Goal: Answer question/provide support

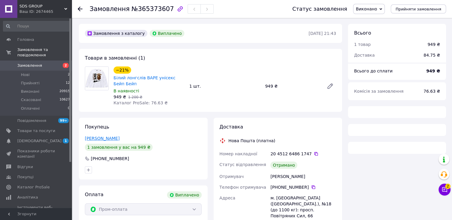
click at [103, 140] on link "[PERSON_NAME]" at bounding box center [102, 138] width 35 height 5
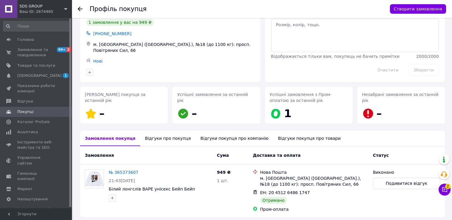
scroll to position [45, 0]
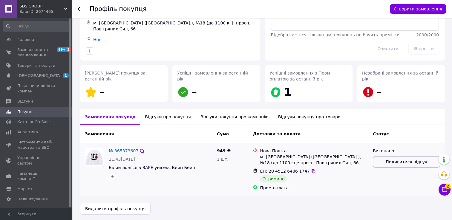
click at [394, 157] on button "Подивитися відгук" at bounding box center [406, 161] width 67 height 11
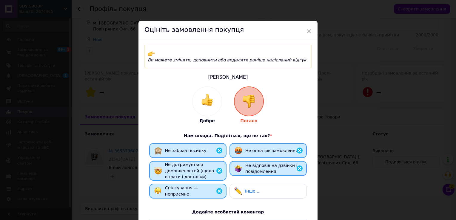
click at [359, 188] on div "× Оцініть замовлення покупця Ви можете змінити, доповнити або видалити раніше н…" at bounding box center [228, 110] width 456 height 220
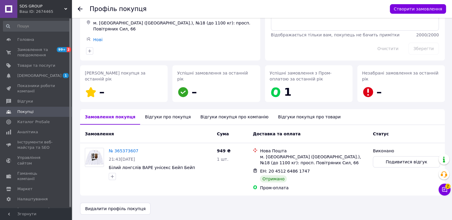
click at [166, 115] on div "Відгуки про покупця" at bounding box center [167, 117] width 55 height 16
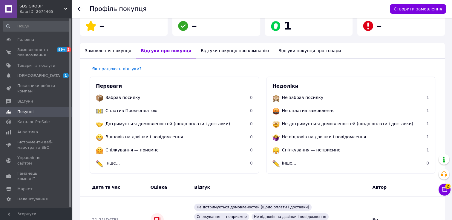
scroll to position [151, 0]
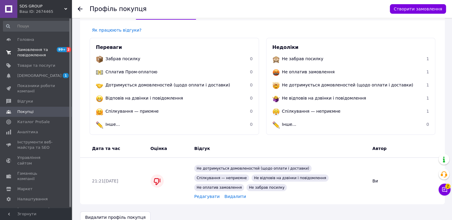
click at [37, 49] on span "Замовлення та повідомлення" at bounding box center [36, 52] width 38 height 11
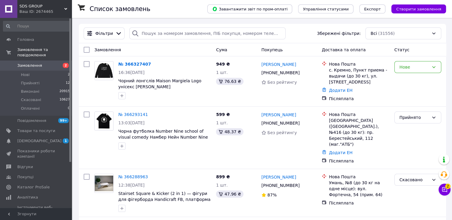
click at [136, 65] on link "№ 366327407" at bounding box center [134, 64] width 33 height 5
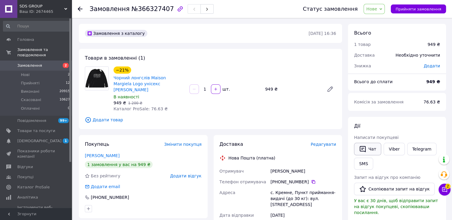
click at [367, 150] on button "Чат" at bounding box center [367, 149] width 27 height 13
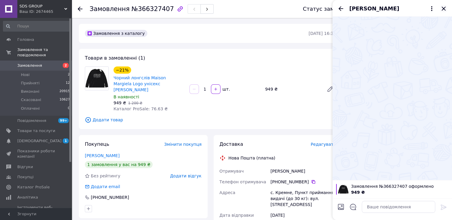
click at [444, 8] on icon "Закрити" at bounding box center [443, 8] width 7 height 7
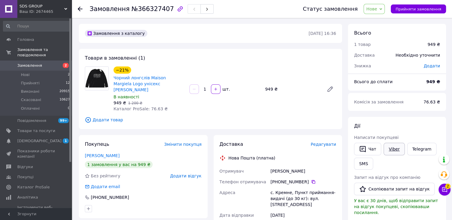
click at [390, 151] on link "Viber" at bounding box center [393, 149] width 21 height 13
click at [21, 63] on span "Замовлення" at bounding box center [29, 65] width 25 height 5
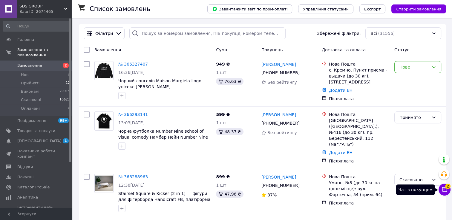
click at [444, 192] on icon at bounding box center [444, 190] width 6 height 6
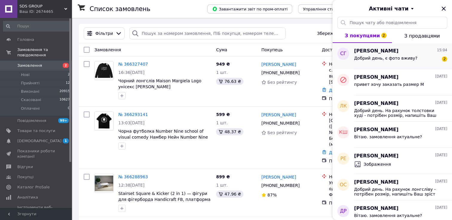
click at [396, 57] on span "Добрий день, є фото вживу?" at bounding box center [385, 58] width 63 height 5
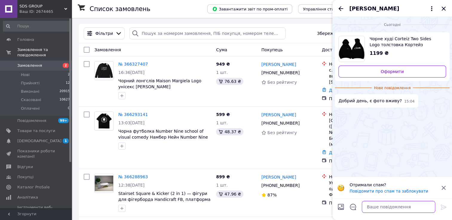
click at [375, 208] on textarea at bounding box center [398, 207] width 73 height 12
type textarea "Вітаю. так"
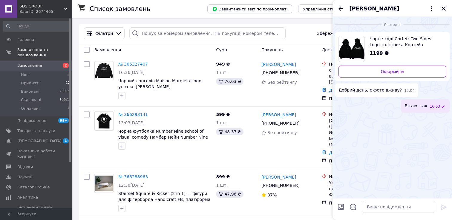
click at [338, 208] on input "Завантажити файли" at bounding box center [340, 207] width 7 height 7
type input "C:\fakepath\photo_2025-09-27_14-33-58.jpg"
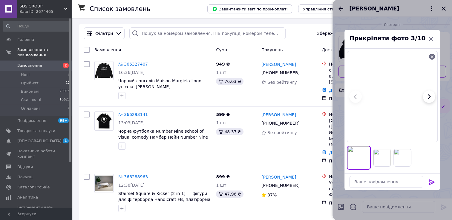
click at [432, 181] on icon at bounding box center [431, 182] width 7 height 7
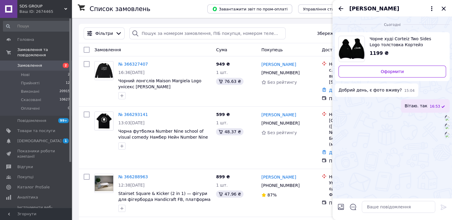
scroll to position [177, 0]
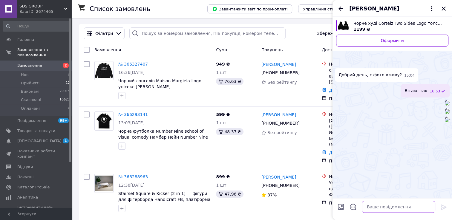
click at [387, 204] on textarea at bounding box center [398, 207] width 73 height 12
paste textarea "і варіанти оплати ви бачили, а саме -"
type textarea "і варіанти оплати ви бачили, а саме -"
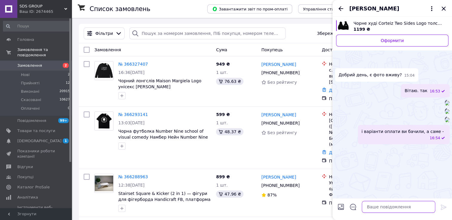
scroll to position [199, 0]
click at [340, 204] on input "Завантажити файли" at bounding box center [340, 207] width 7 height 7
type input "C:\fakepath\оплата чат.png"
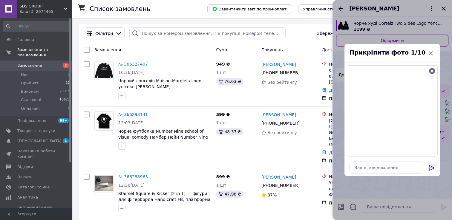
click at [430, 167] on icon at bounding box center [432, 167] width 6 height 5
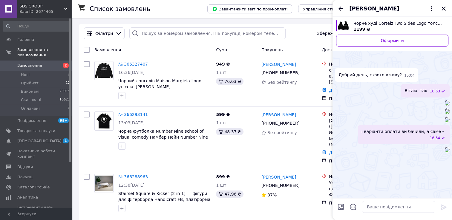
scroll to position [291, 0]
click at [444, 7] on icon "Закрити" at bounding box center [443, 8] width 7 height 7
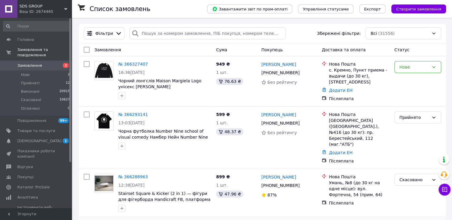
drag, startPoint x: 30, startPoint y: 61, endPoint x: 272, endPoint y: 220, distance: 289.2
click at [30, 63] on span "Замовлення" at bounding box center [29, 65] width 25 height 5
click at [275, 66] on link "[PERSON_NAME]" at bounding box center [278, 65] width 35 height 6
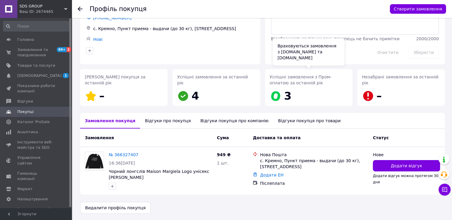
scroll to position [41, 0]
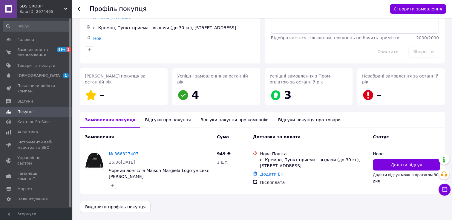
click at [166, 122] on div "Відгуки про покупця" at bounding box center [167, 120] width 55 height 16
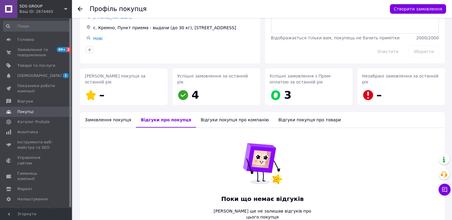
scroll to position [73, 0]
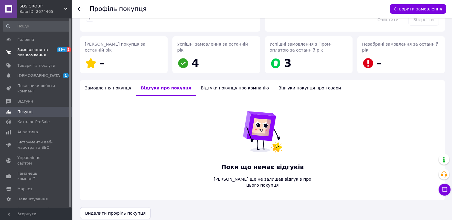
click at [26, 49] on span "Замовлення та повідомлення" at bounding box center [36, 52] width 38 height 11
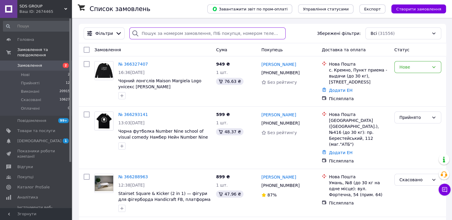
click at [165, 30] on input "search" at bounding box center [207, 33] width 156 height 12
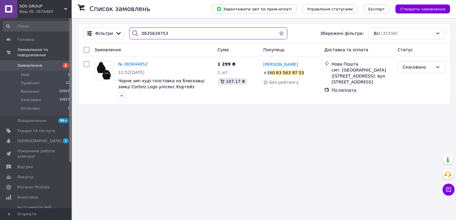
type input "0635639753"
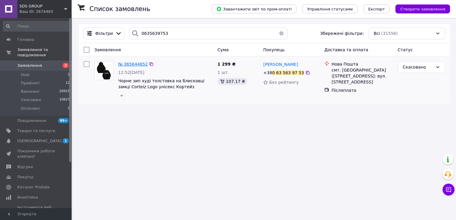
click at [141, 65] on span "№ 365644652" at bounding box center [133, 64] width 30 height 5
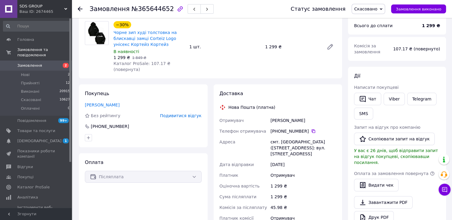
scroll to position [60, 0]
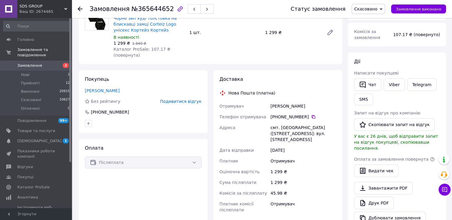
drag, startPoint x: 291, startPoint y: 134, endPoint x: 270, endPoint y: 102, distance: 39.1
click at [270, 102] on div "Отримувач Перкін Олександр Телефон отримувача +380 63 563 97 53   Адреса смт. В…" at bounding box center [277, 158] width 119 height 115
copy div "Перкін Олександр Телефон отримувача +380 63 563 97 53   Адреса смт. Володарка (…"
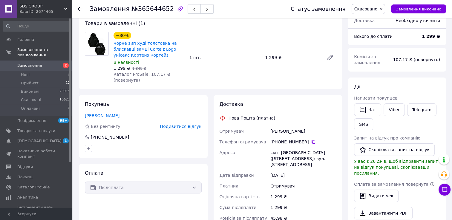
scroll to position [0, 0]
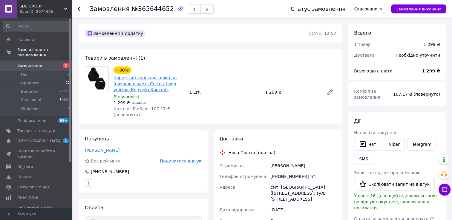
click at [160, 85] on link "Чорне зип худі толстовка на блискавці замці Corteiz Logo унісекс Кортейз Кортейз" at bounding box center [144, 84] width 63 height 17
click at [112, 148] on link "Перкін Олександр" at bounding box center [102, 150] width 35 height 5
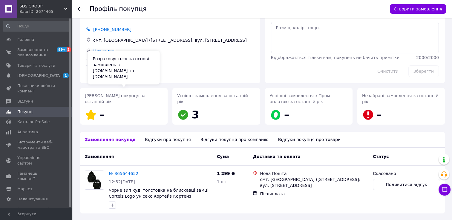
scroll to position [30, 0]
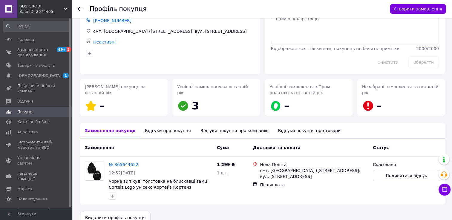
click at [145, 133] on div "Відгуки про покупця" at bounding box center [167, 131] width 55 height 16
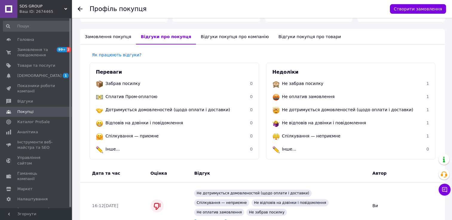
scroll to position [151, 0]
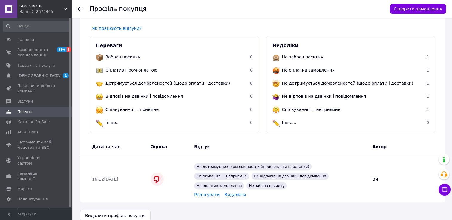
click at [224, 193] on span "Видалити" at bounding box center [235, 195] width 22 height 5
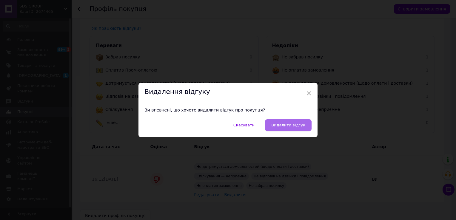
click at [286, 126] on span "Видалити відгук" at bounding box center [288, 125] width 34 height 4
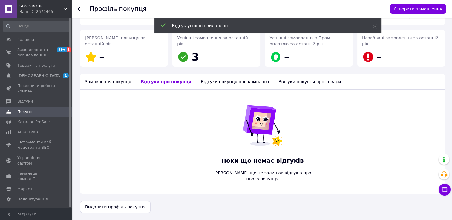
scroll to position [73, 0]
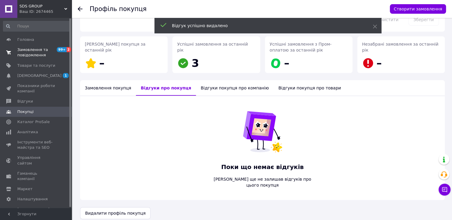
click at [25, 52] on span "Замовлення та повідомлення" at bounding box center [36, 52] width 38 height 11
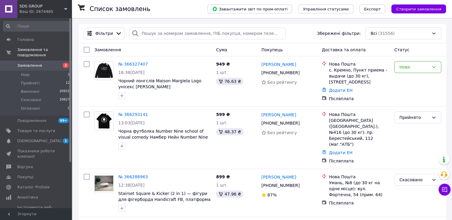
click at [24, 63] on span "Замовлення" at bounding box center [29, 65] width 25 height 5
